Goal: Transaction & Acquisition: Purchase product/service

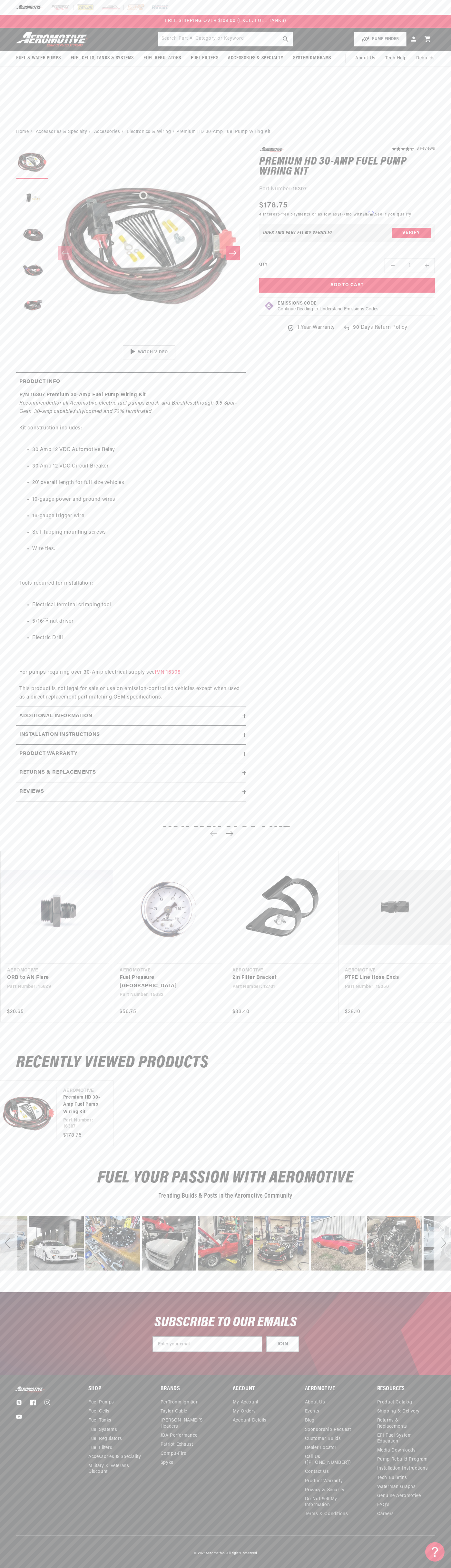
click at [184, 0] on div at bounding box center [225, 7] width 451 height 15
click at [420, 329] on div "1 Year Warranty 90 Days Return Policy" at bounding box center [347, 331] width 176 height 15
click at [217, 1563] on html "Skip to content Your cart Your cart is empty Loading... You may also like Subto…" at bounding box center [225, 784] width 451 height 1568
